Goal: Book appointment/travel/reservation

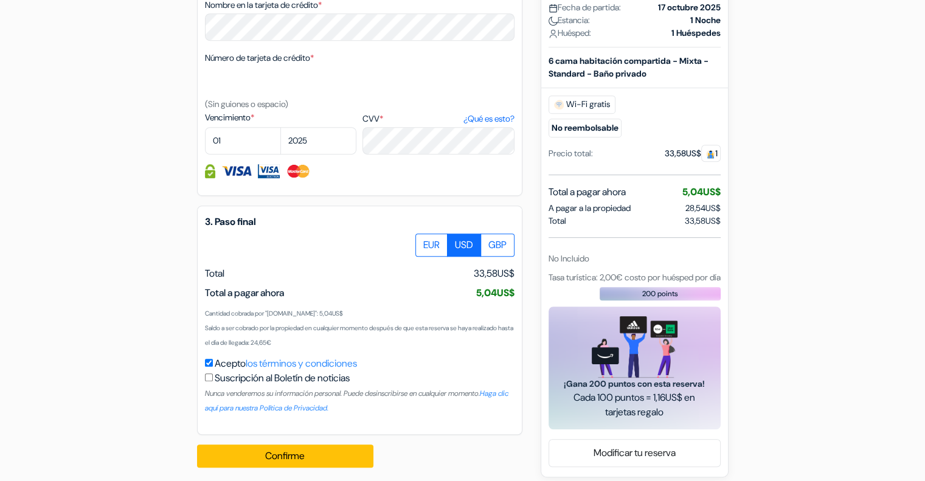
scroll to position [652, 0]
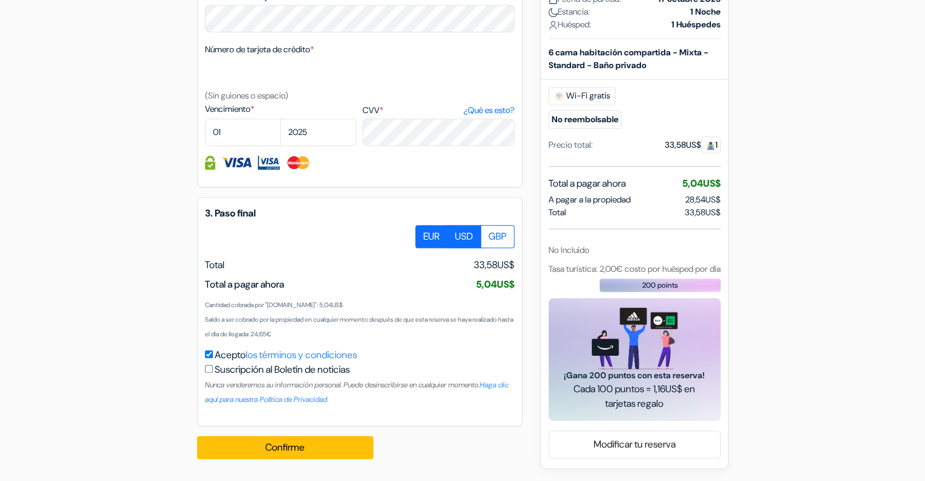
click at [427, 240] on label "EUR" at bounding box center [431, 236] width 32 height 23
click at [424, 233] on input "EUR" at bounding box center [420, 229] width 8 height 8
radio input "true"
click at [463, 238] on label "USD" at bounding box center [464, 236] width 34 height 23
click at [424, 233] on input "USD" at bounding box center [420, 229] width 8 height 8
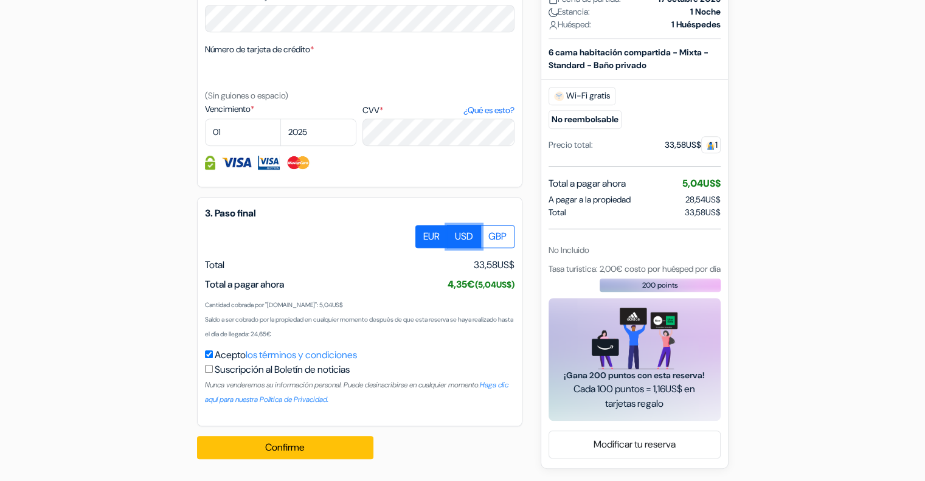
radio input "true"
click at [429, 235] on label "EUR" at bounding box center [431, 236] width 32 height 23
click at [424, 233] on input "EUR" at bounding box center [420, 229] width 8 height 8
radio input "true"
click at [452, 237] on label "USD" at bounding box center [464, 236] width 34 height 23
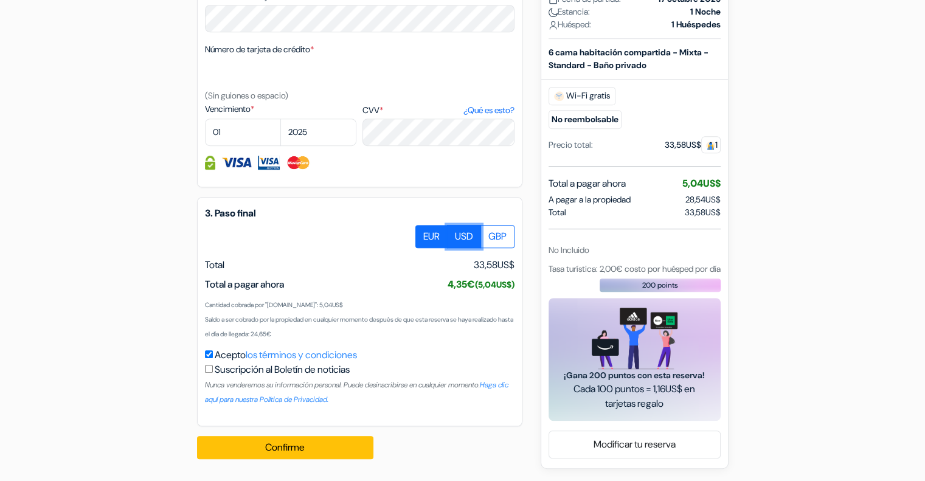
click at [424, 233] on input "USD" at bounding box center [420, 229] width 8 height 8
radio input "true"
click at [432, 233] on label "EUR" at bounding box center [431, 236] width 32 height 23
click at [424, 233] on input "EUR" at bounding box center [420, 229] width 8 height 8
radio input "true"
